Goal: Find specific page/section: Find specific page/section

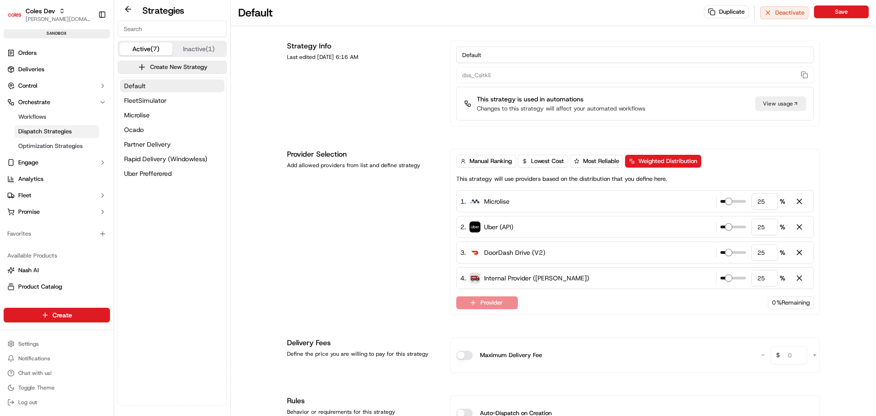
scroll to position [463, 0]
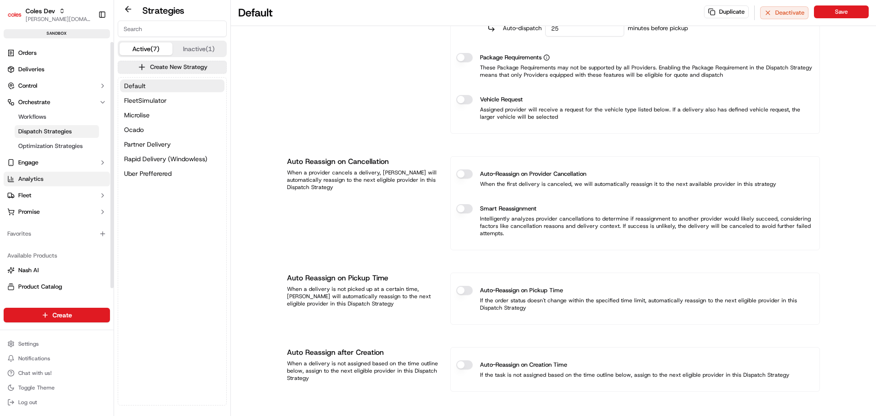
click at [56, 177] on link "Analytics" at bounding box center [57, 179] width 106 height 15
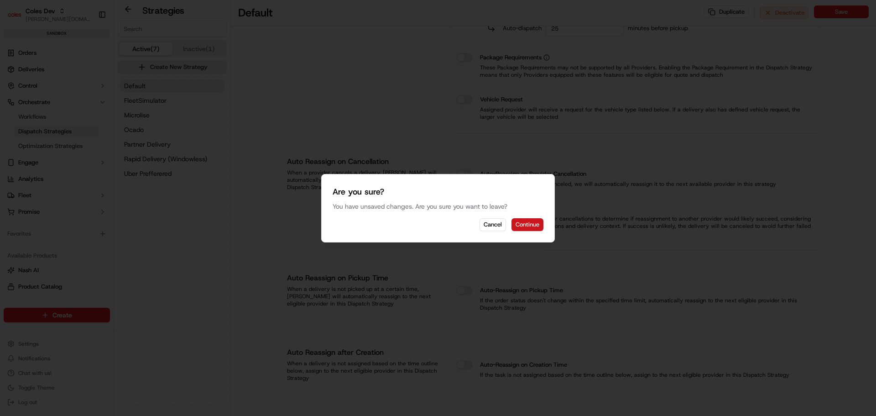
click at [523, 230] on button "Continue" at bounding box center [528, 224] width 32 height 13
